Goal: Information Seeking & Learning: Check status

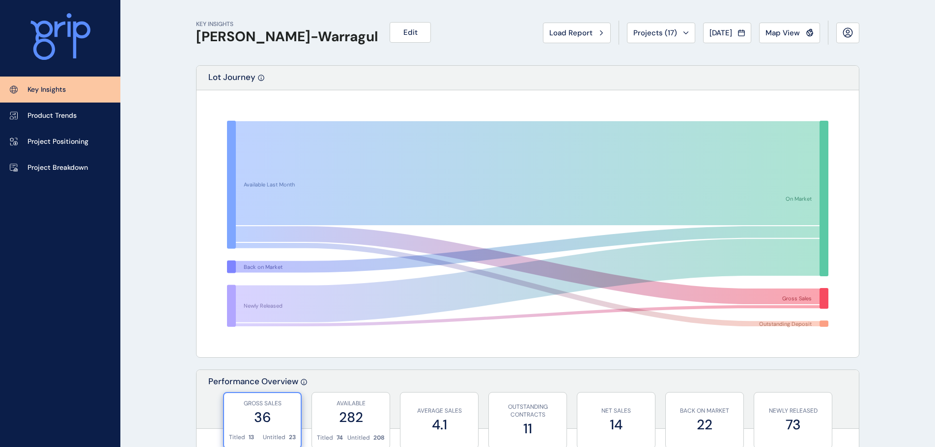
click at [555, 35] on span "Load Report" at bounding box center [570, 33] width 43 height 10
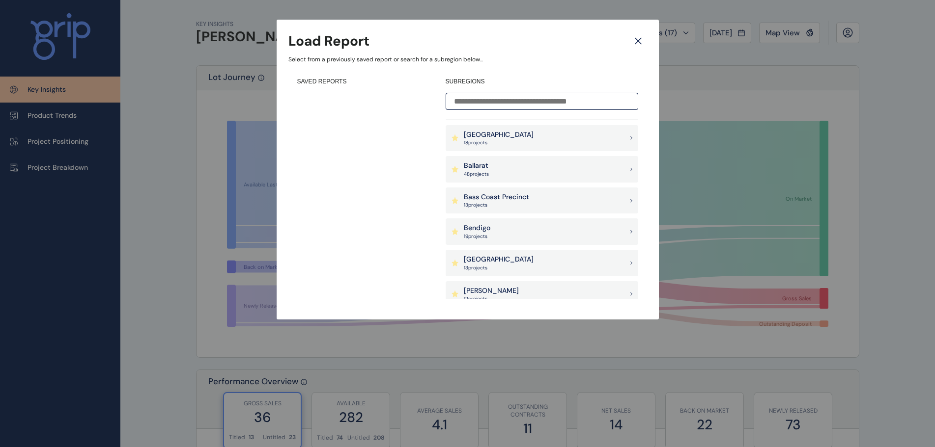
scroll to position [147, 0]
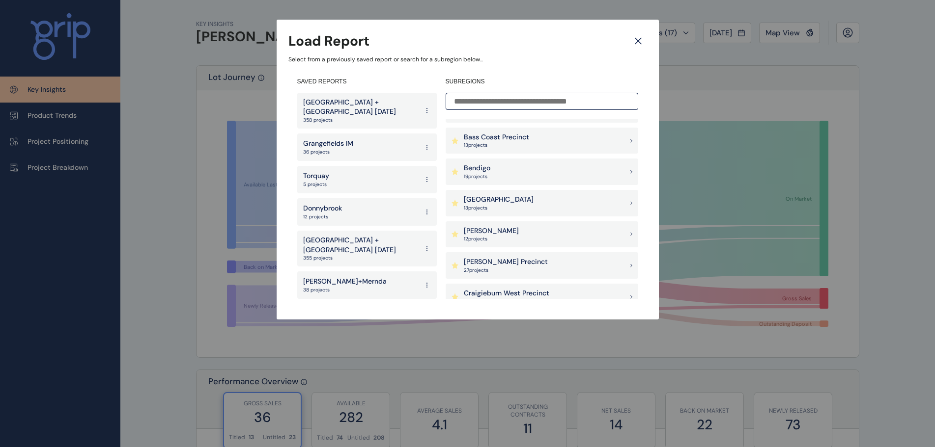
click at [493, 254] on div "[PERSON_NAME] Precinct 27 project s" at bounding box center [541, 265] width 193 height 27
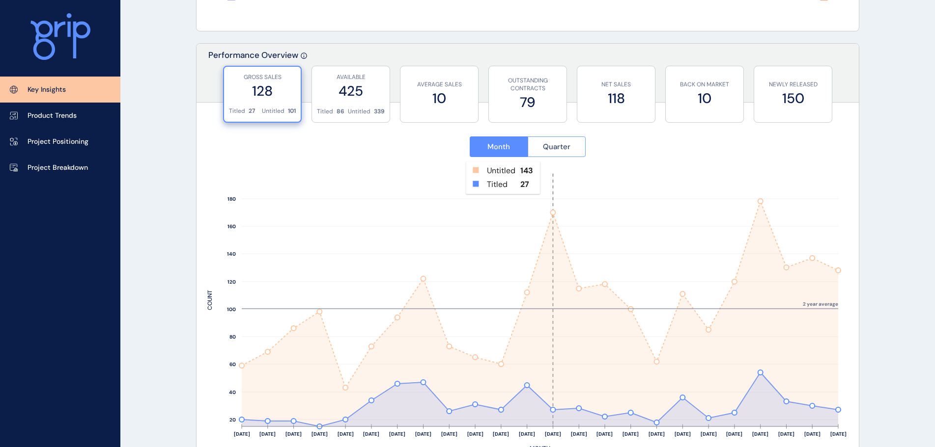
scroll to position [344, 0]
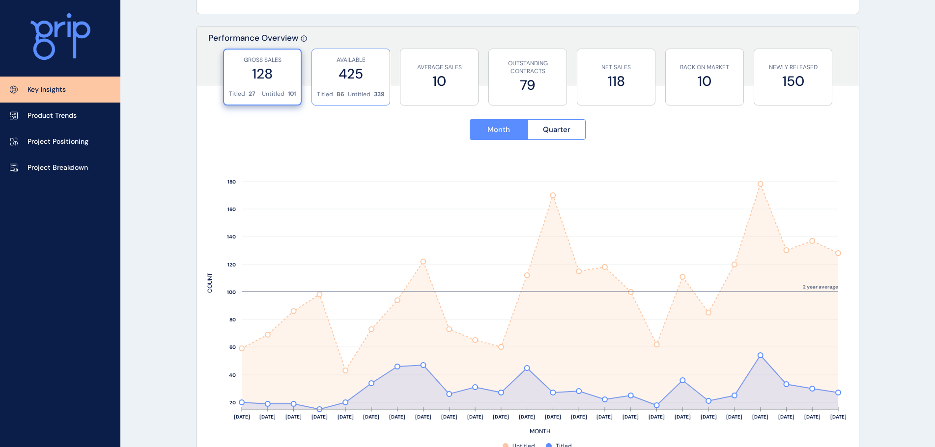
click at [349, 82] on label "425" at bounding box center [351, 73] width 68 height 19
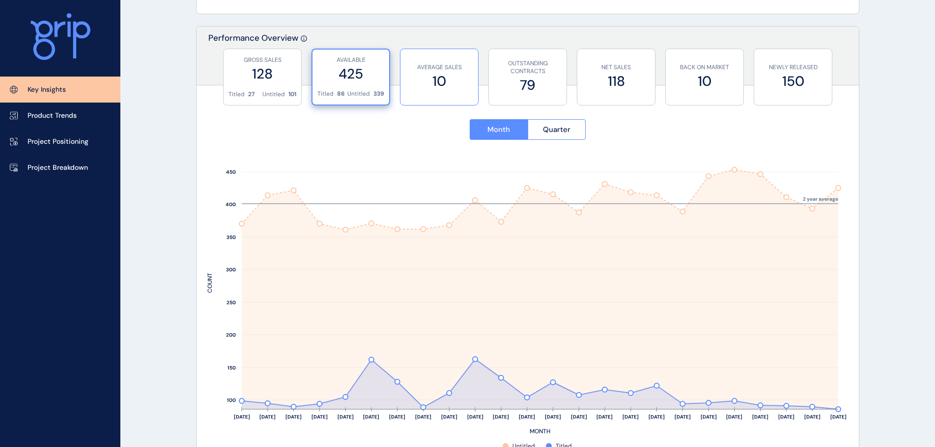
click at [424, 88] on label "10" at bounding box center [439, 81] width 68 height 19
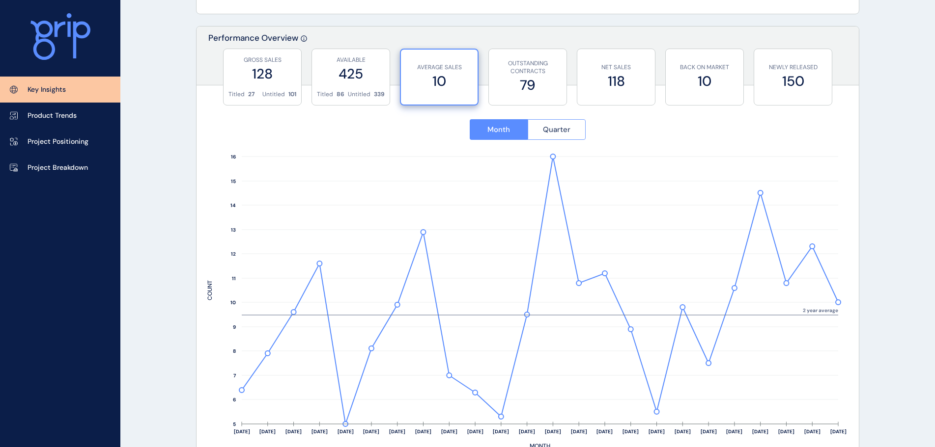
click at [570, 123] on button "Quarter" at bounding box center [557, 129] width 58 height 21
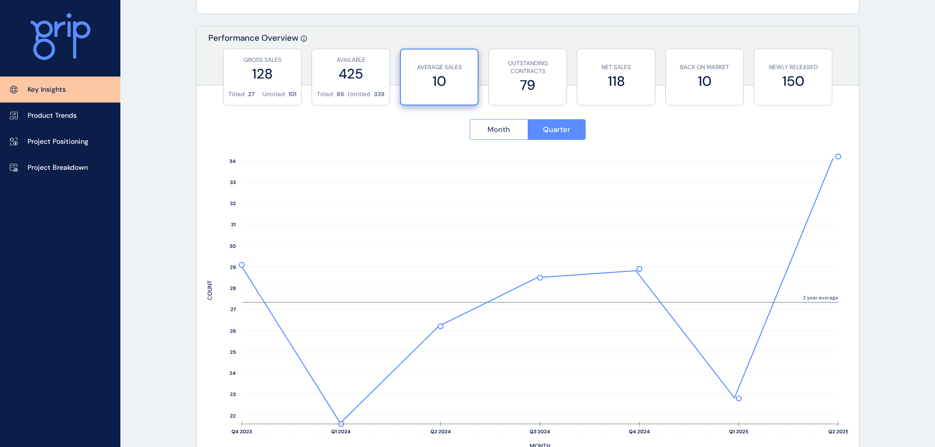
click at [500, 127] on span "Month" at bounding box center [498, 130] width 23 height 10
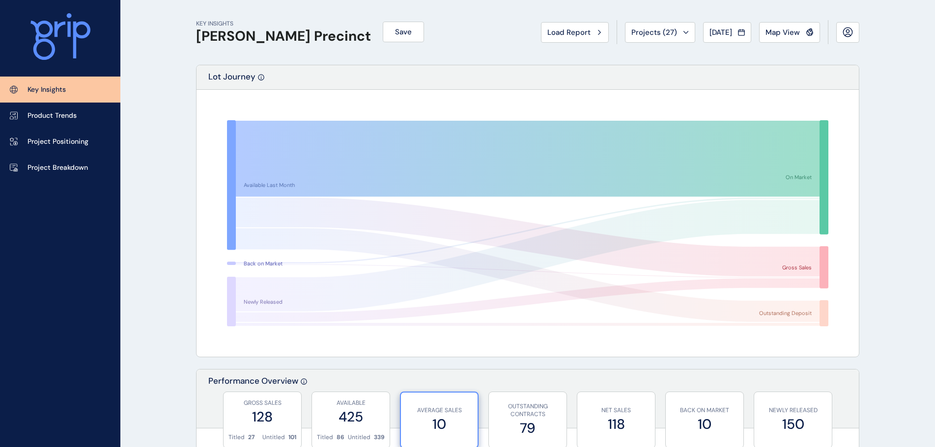
scroll to position [0, 0]
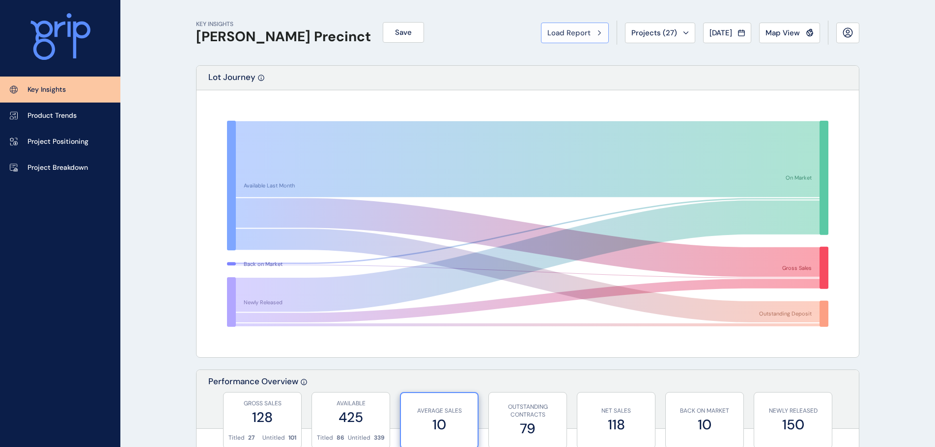
click at [574, 29] on span "Load Report" at bounding box center [568, 33] width 43 height 10
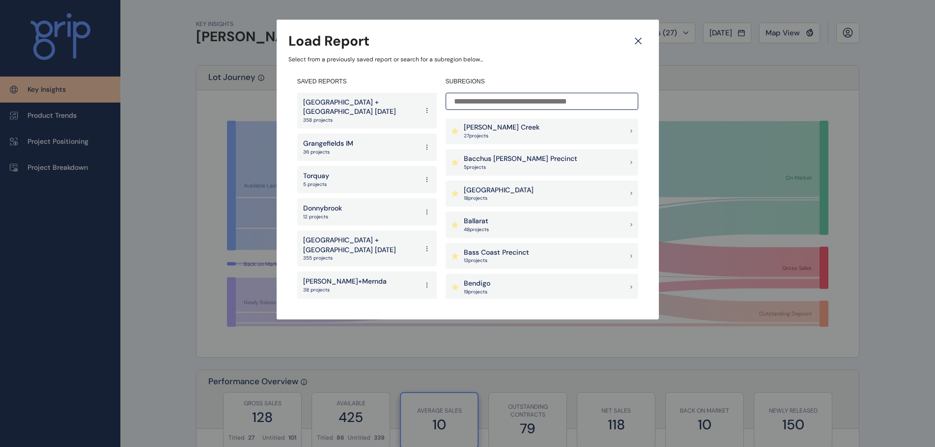
scroll to position [49, 0]
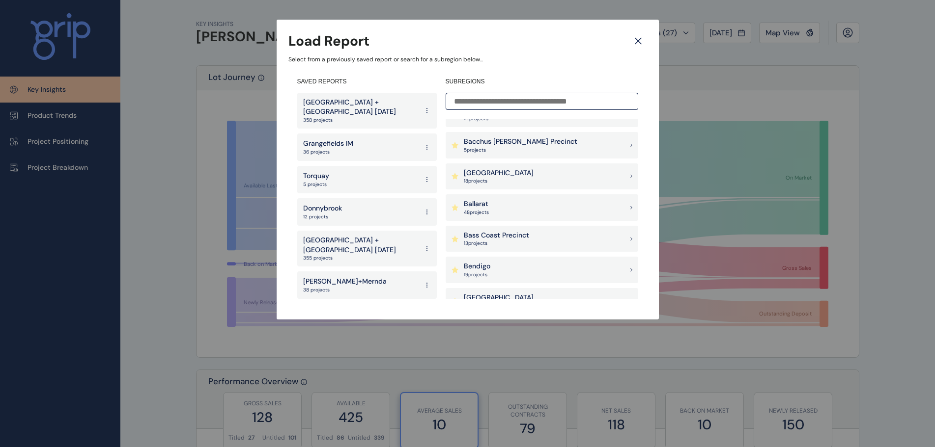
click at [500, 238] on p "Bass Coast Precinct" at bounding box center [496, 236] width 65 height 10
